Goal: Task Accomplishment & Management: Use online tool/utility

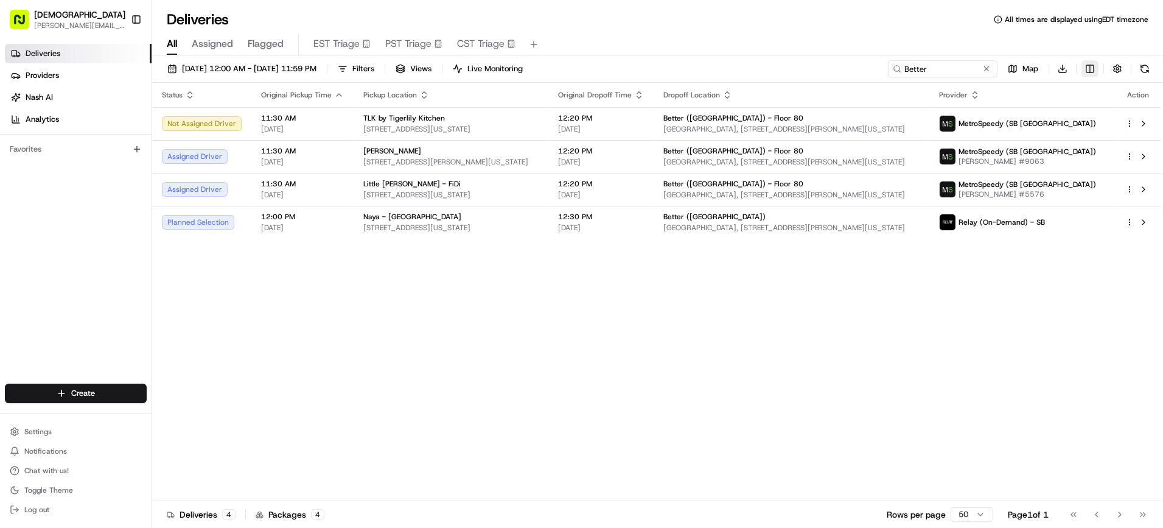
click at [1091, 71] on html "Sharebite [PERSON_NAME][EMAIL_ADDRESS][DOMAIN_NAME] Toggle Sidebar Deliveries P…" at bounding box center [581, 264] width 1163 height 528
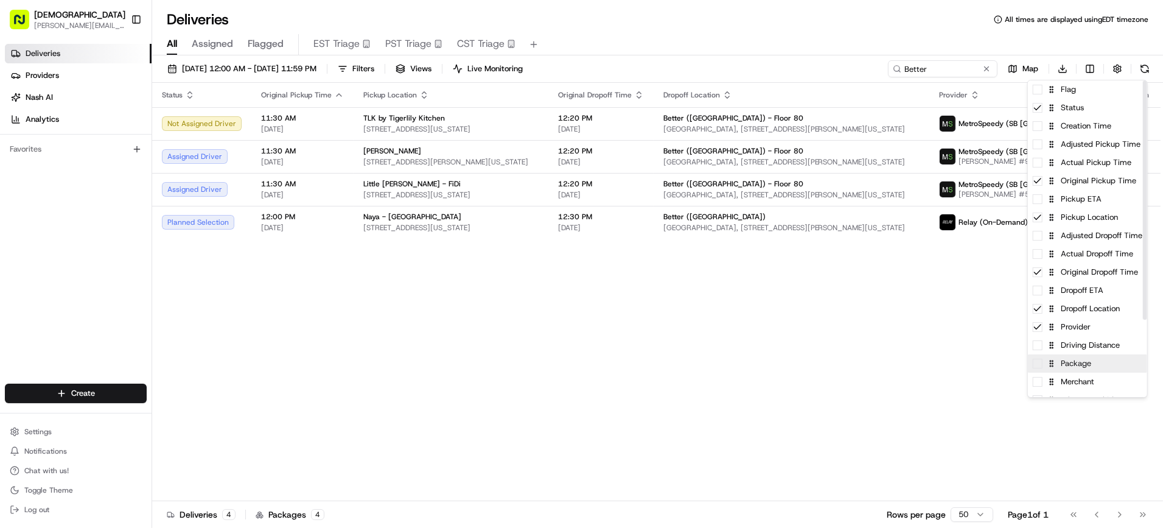
drag, startPoint x: 1070, startPoint y: 368, endPoint x: 978, endPoint y: 377, distance: 92.4
click at [1070, 368] on div "Package" at bounding box center [1087, 363] width 119 height 18
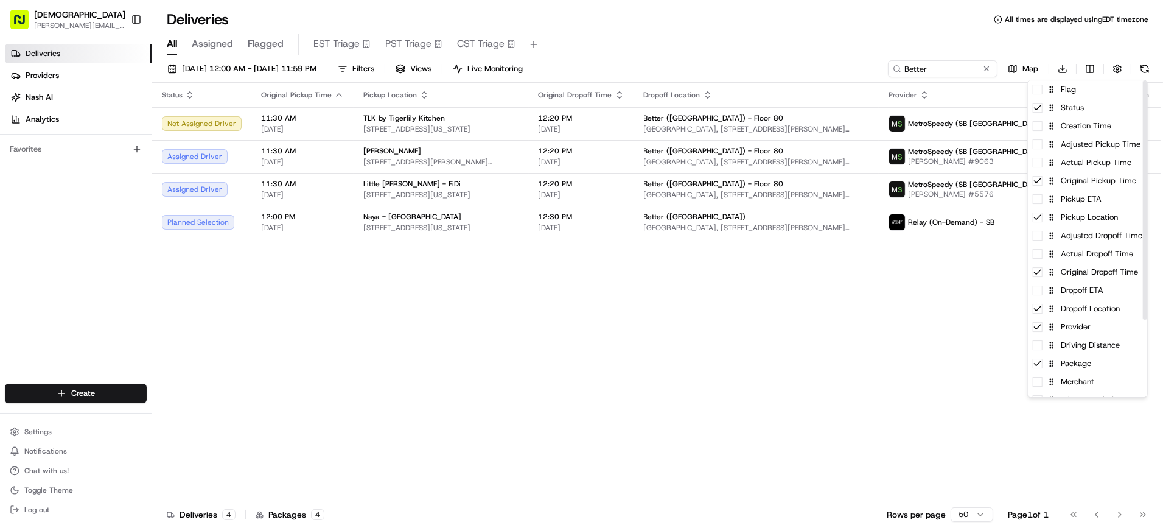
click at [946, 382] on html "Sharebite [PERSON_NAME][EMAIL_ADDRESS][DOMAIN_NAME] Toggle Sidebar Deliveries P…" at bounding box center [581, 264] width 1163 height 528
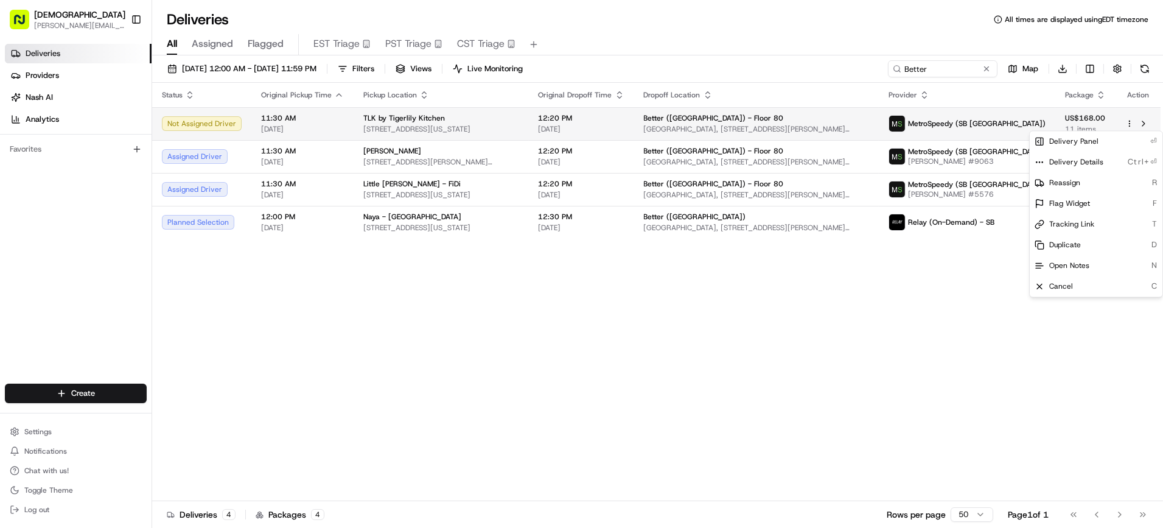
click at [1129, 122] on html "Sharebite [PERSON_NAME][EMAIL_ADDRESS][DOMAIN_NAME] Toggle Sidebar Deliveries P…" at bounding box center [581, 264] width 1163 height 528
click at [1086, 186] on div "Reassign R" at bounding box center [1096, 182] width 133 height 21
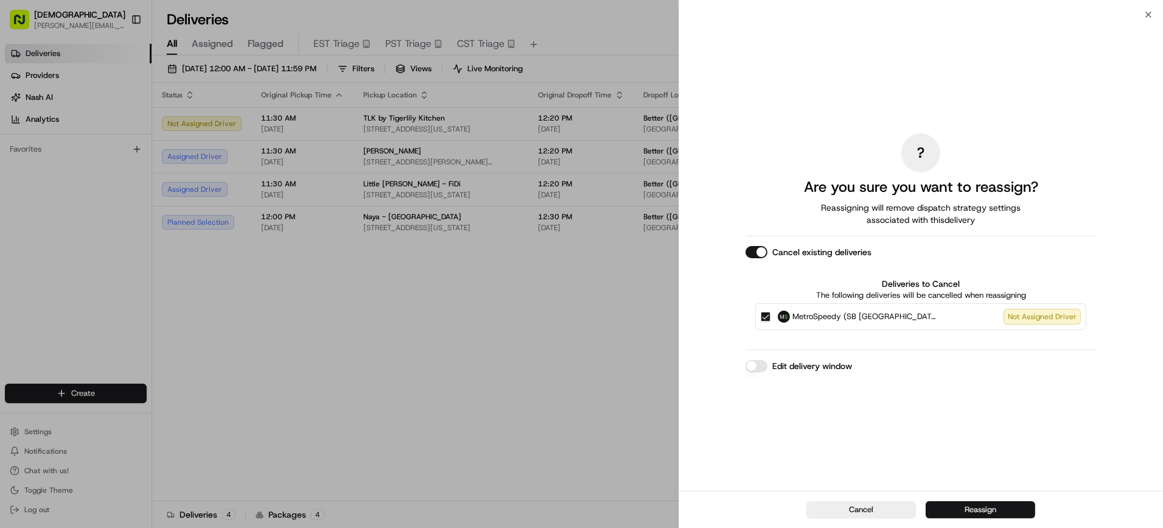
click at [947, 507] on button "Reassign" at bounding box center [981, 509] width 110 height 17
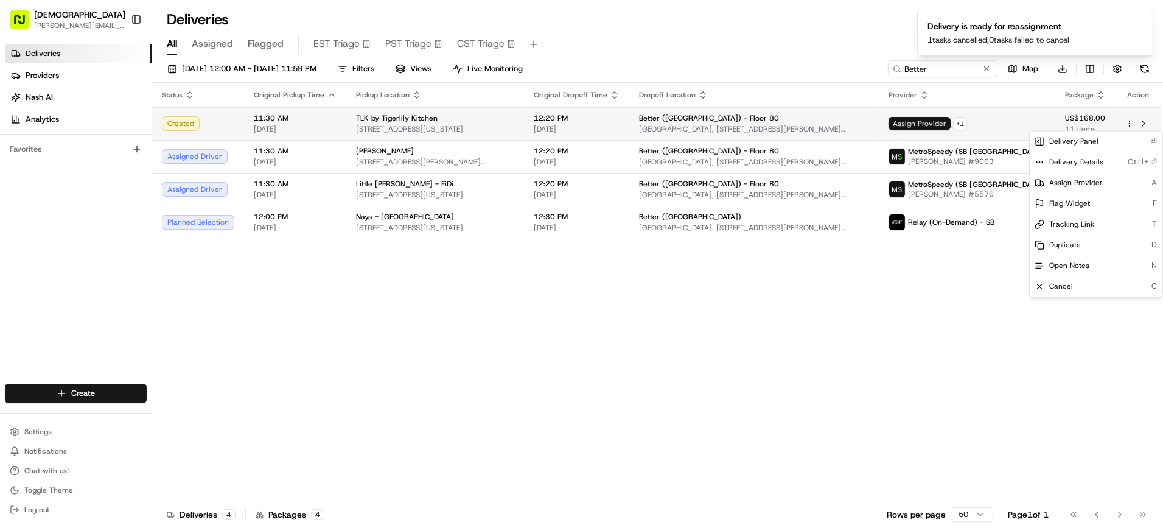
click at [951, 127] on span "Assign Provider" at bounding box center [920, 123] width 62 height 13
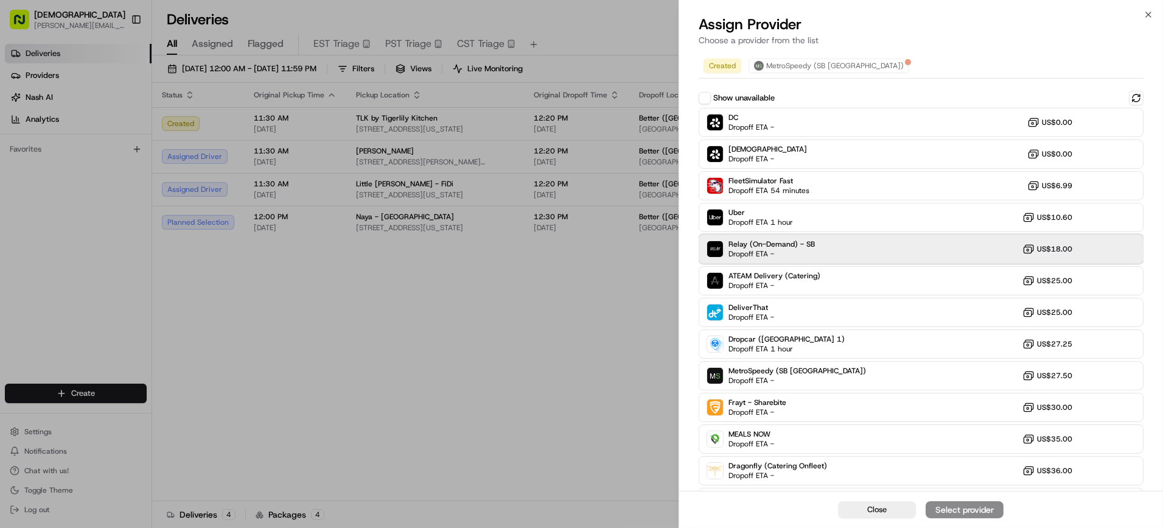
click at [808, 254] on span "Dropoff ETA -" at bounding box center [771, 254] width 85 height 10
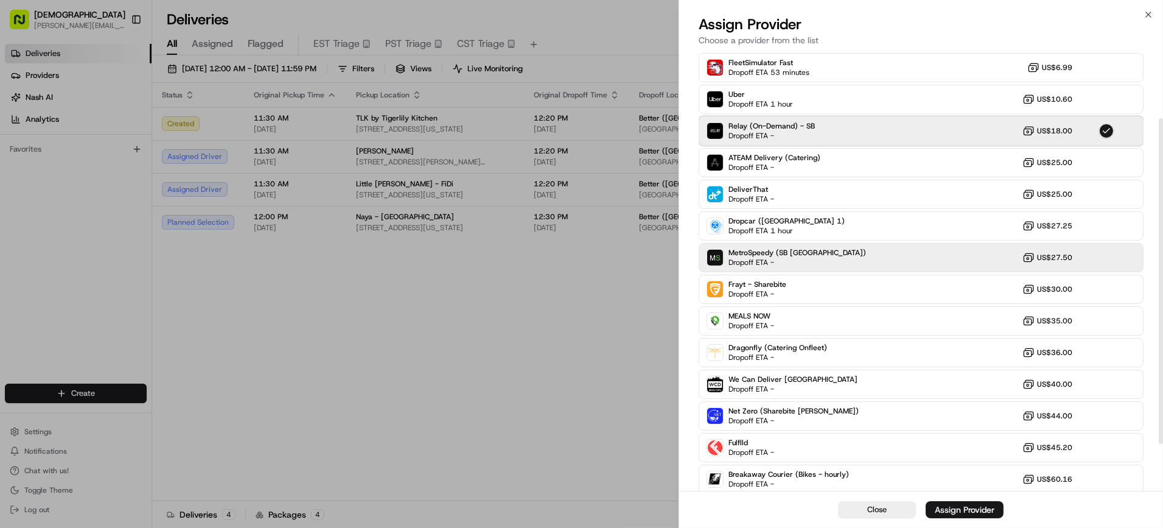
scroll to position [135, 0]
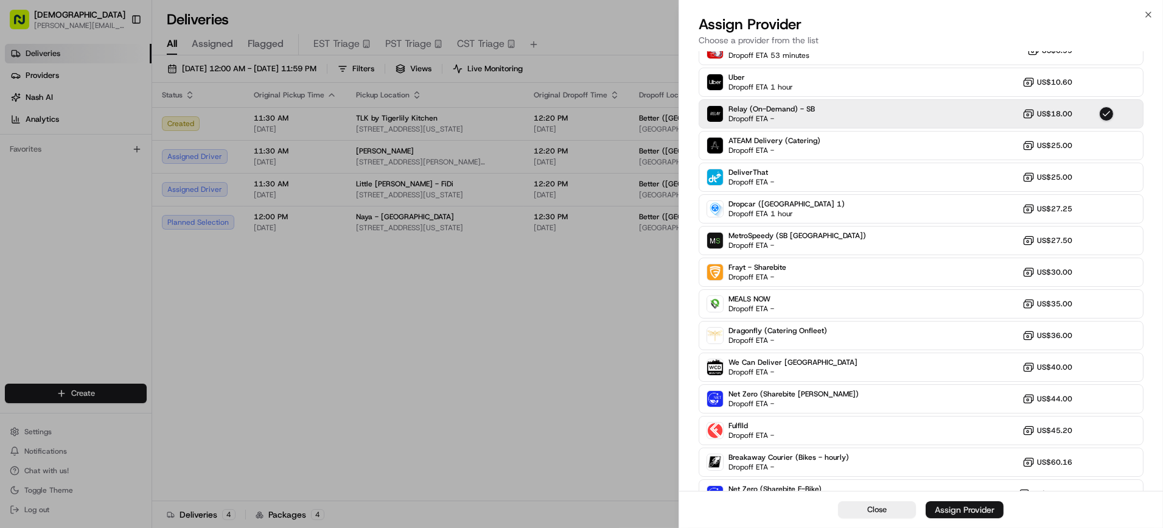
click at [947, 508] on div "Assign Provider" at bounding box center [965, 509] width 60 height 12
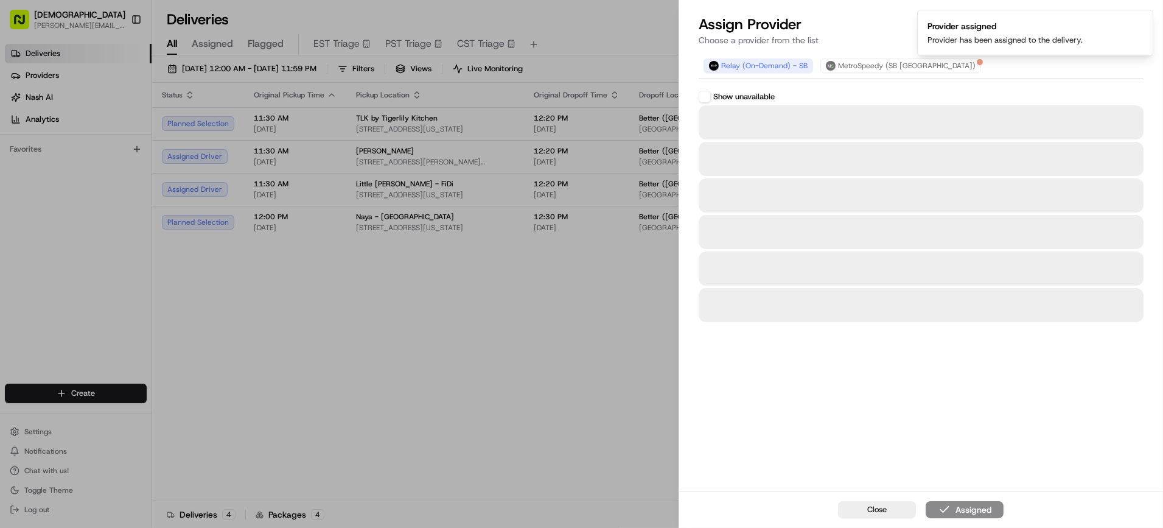
scroll to position [0, 0]
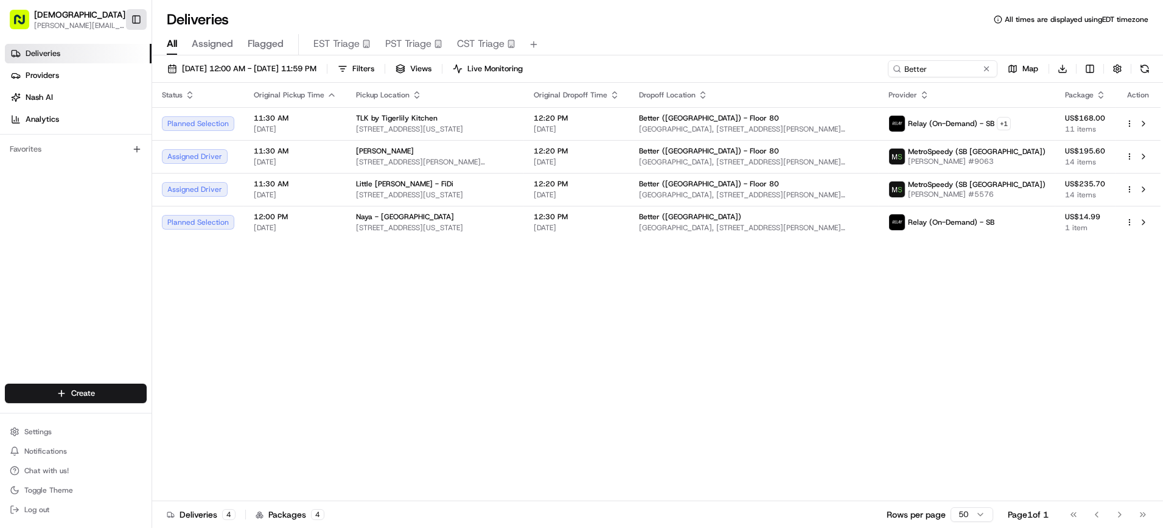
click at [143, 17] on button "Toggle Sidebar" at bounding box center [136, 19] width 21 height 21
